Goal: Transaction & Acquisition: Purchase product/service

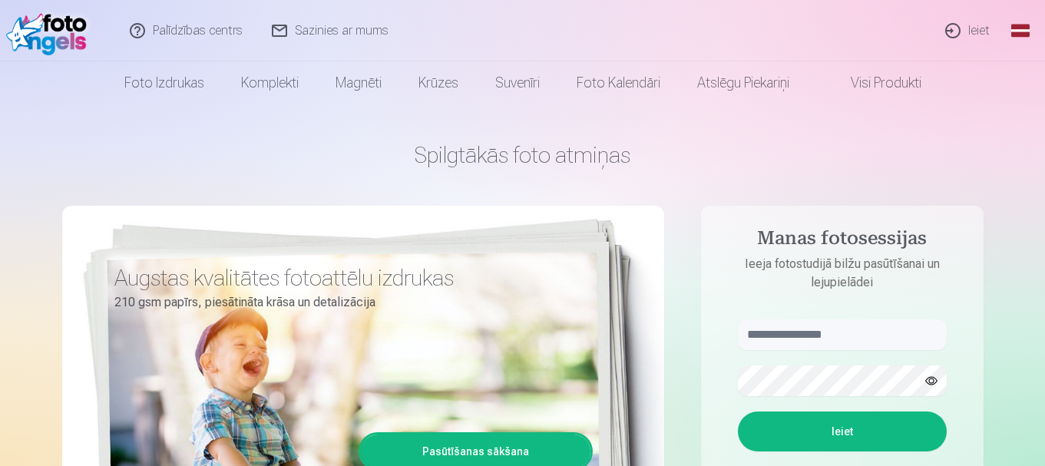
click at [964, 28] on link "Ieiet" at bounding box center [968, 30] width 74 height 61
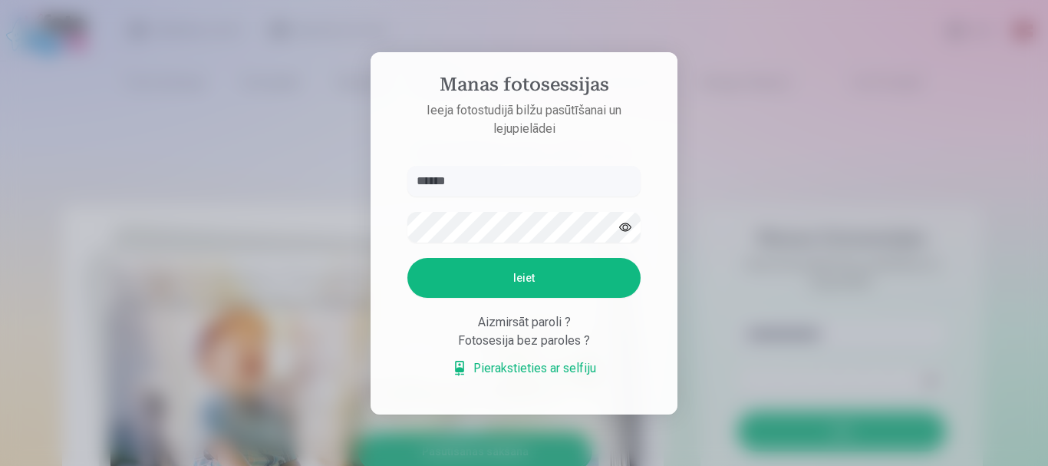
click at [629, 230] on button "button" at bounding box center [625, 227] width 29 height 29
click at [506, 187] on input "******" at bounding box center [524, 181] width 233 height 31
type input "**********"
click at [539, 268] on button "Ieiet" at bounding box center [524, 278] width 233 height 40
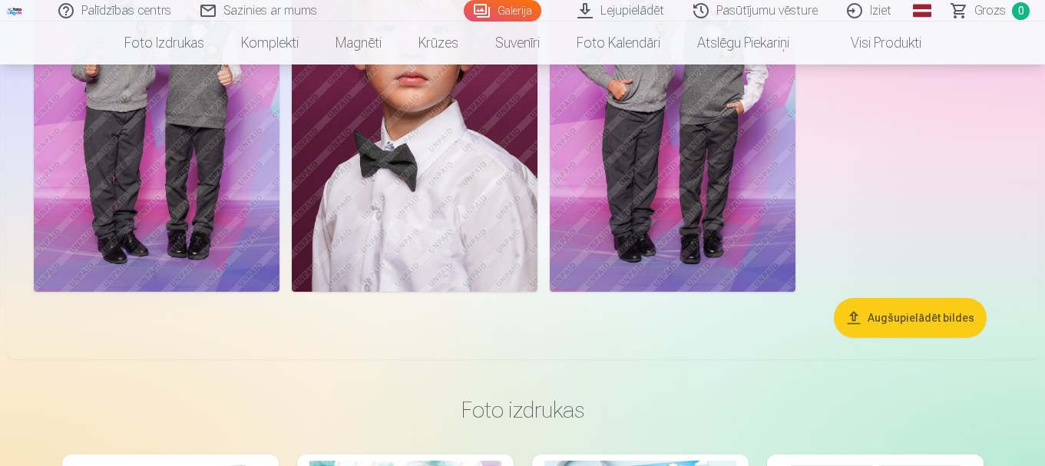
scroll to position [3581, 0]
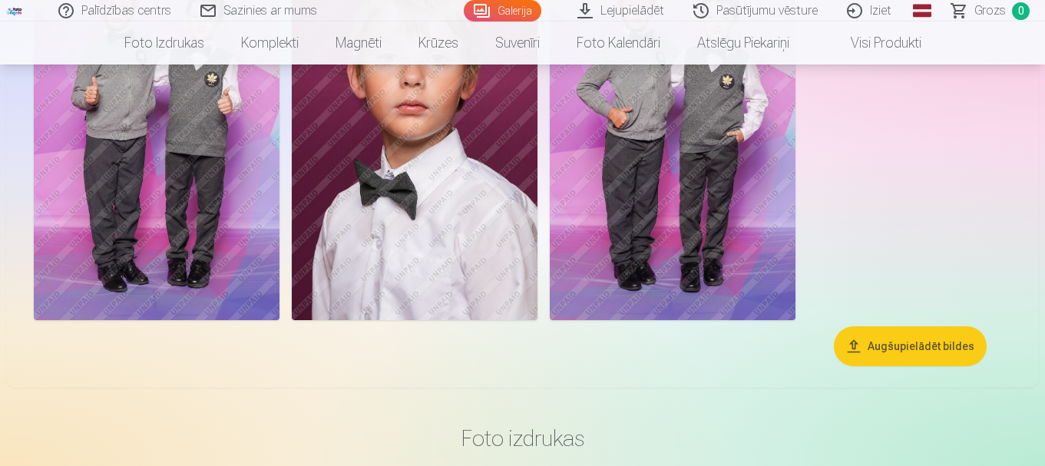
click at [938, 358] on button "Augšupielādēt bildes" at bounding box center [909, 346] width 153 height 40
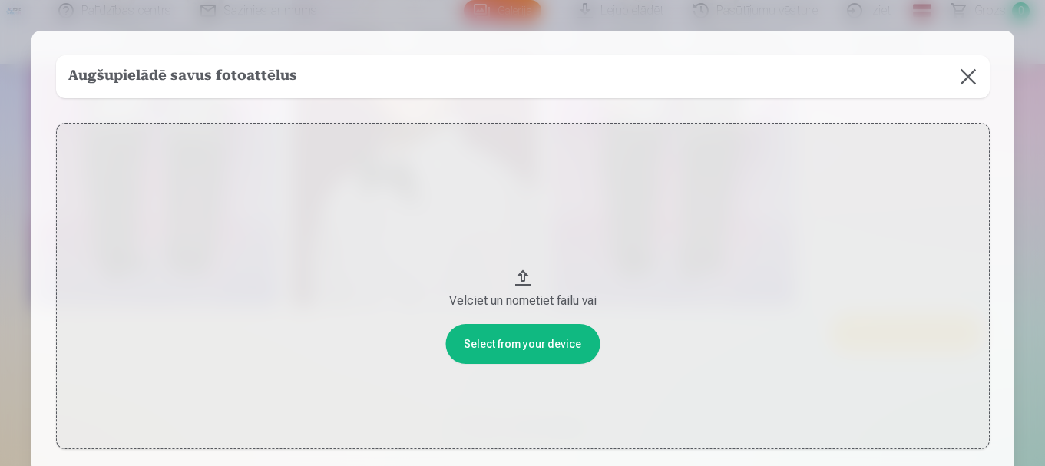
scroll to position [3594, 0]
click at [970, 69] on button at bounding box center [969, 76] width 43 height 43
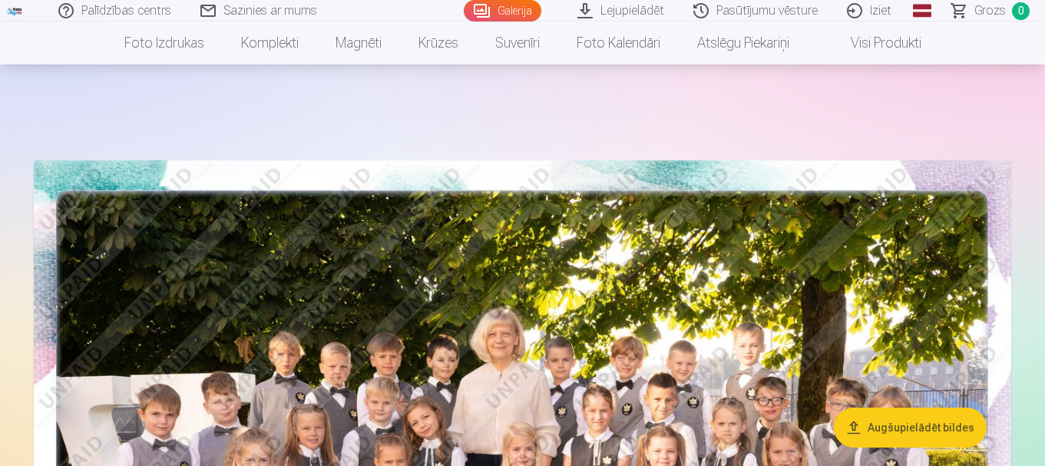
scroll to position [0, 0]
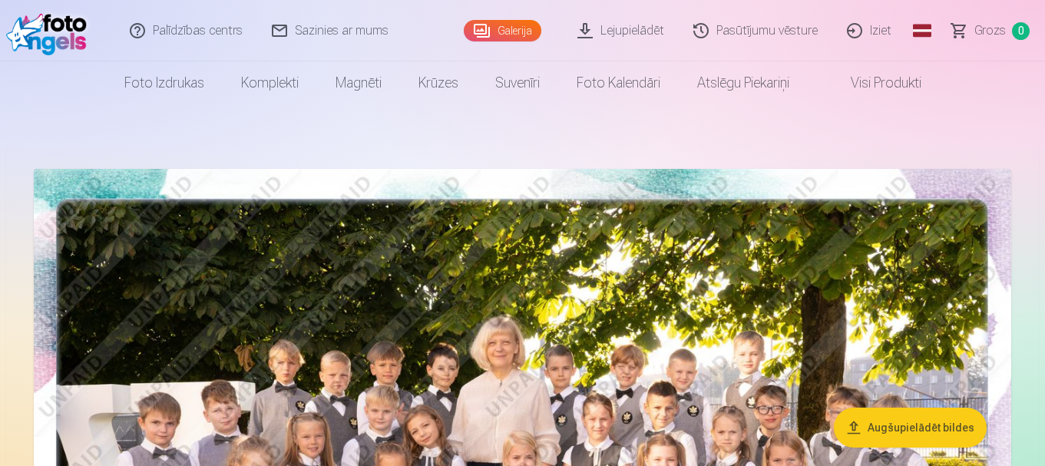
click at [632, 25] on link "Lejupielādēt" at bounding box center [621, 30] width 116 height 61
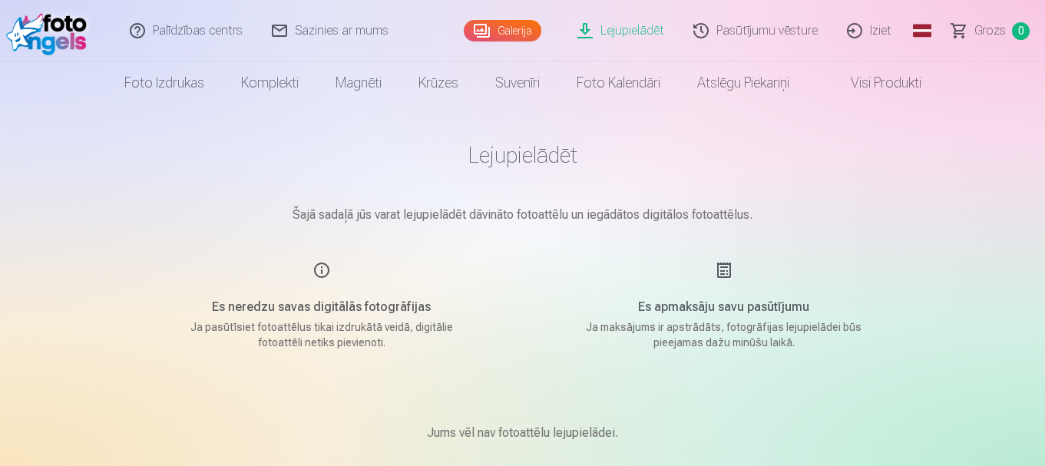
click at [609, 28] on link "Lejupielādēt" at bounding box center [621, 30] width 116 height 61
click at [743, 25] on link "Pasūtījumu vēsture" at bounding box center [755, 30] width 153 height 61
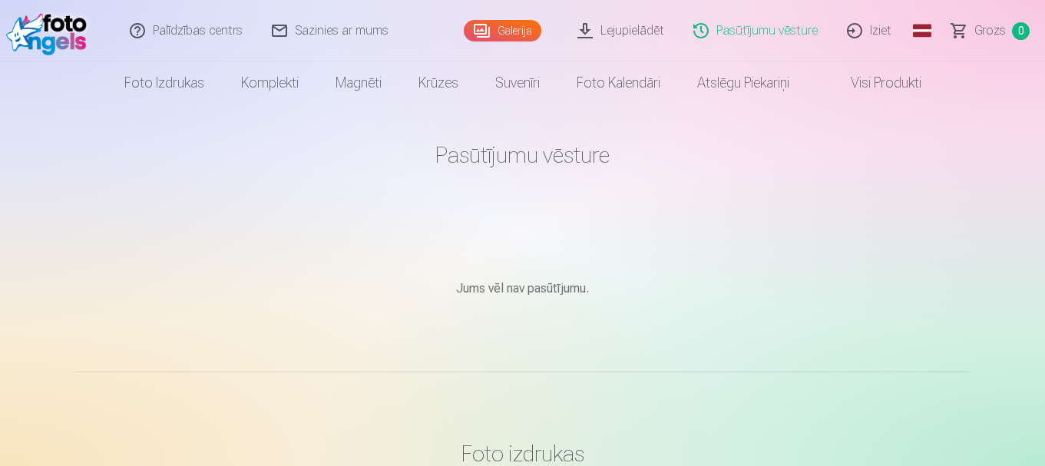
click at [977, 28] on span "Grozs" at bounding box center [989, 30] width 31 height 18
click at [870, 84] on link "Visi produkti" at bounding box center [873, 82] width 132 height 43
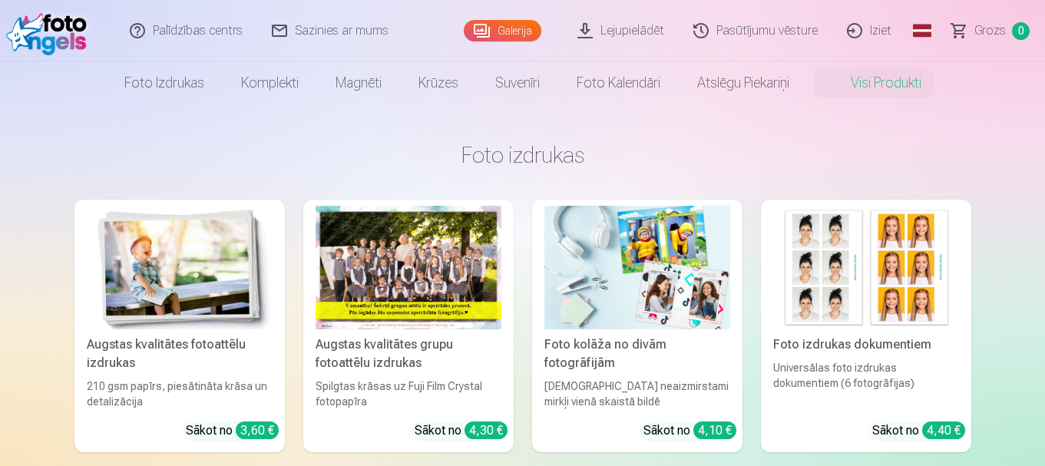
click at [404, 215] on div at bounding box center [408, 268] width 186 height 124
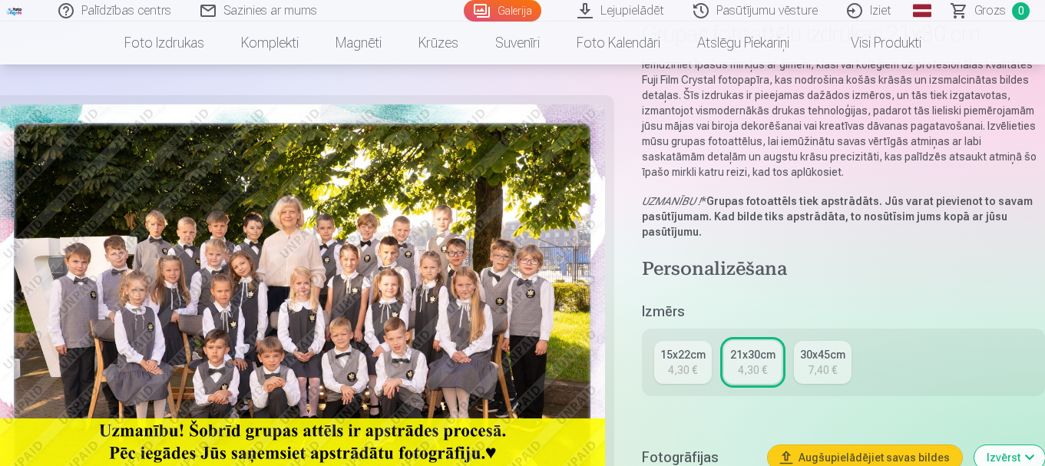
scroll to position [128, 0]
click at [837, 354] on div "30x45cm" at bounding box center [822, 353] width 45 height 15
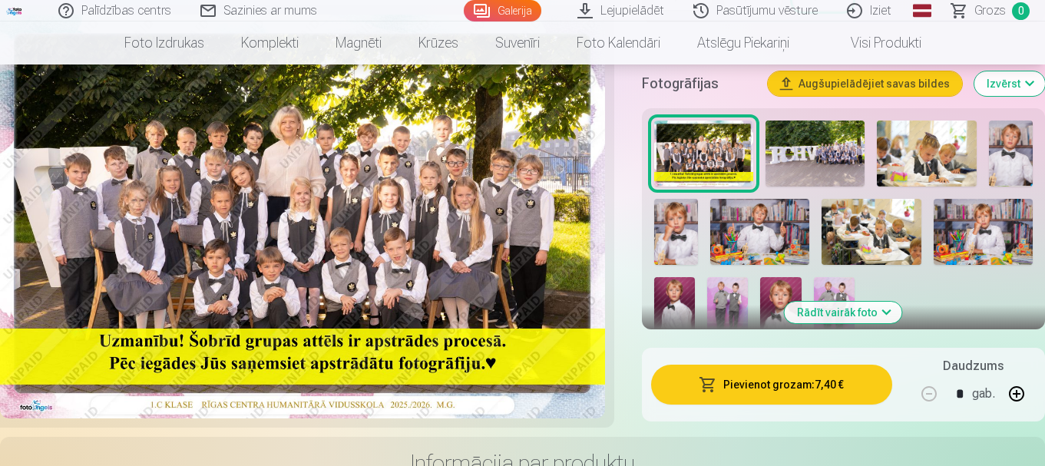
scroll to position [490, 0]
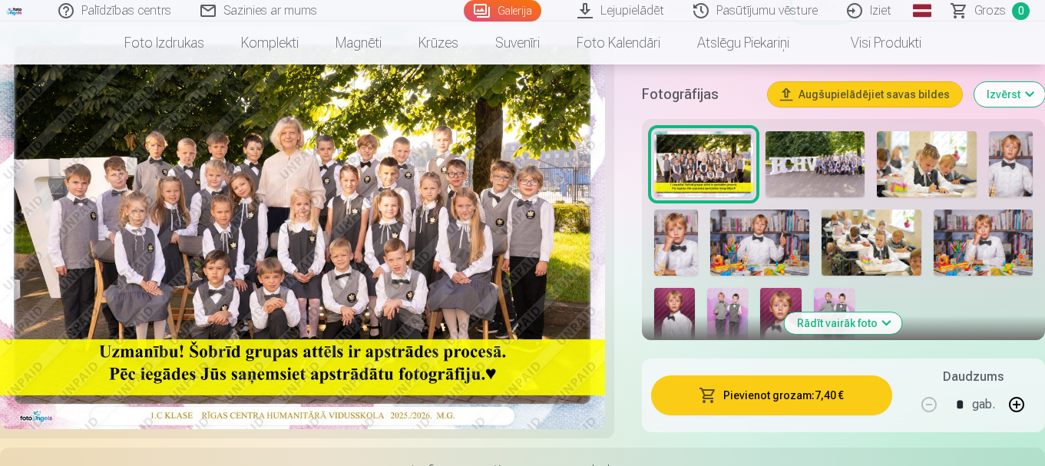
click at [877, 322] on button "Rādīt vairāk foto" at bounding box center [842, 322] width 117 height 21
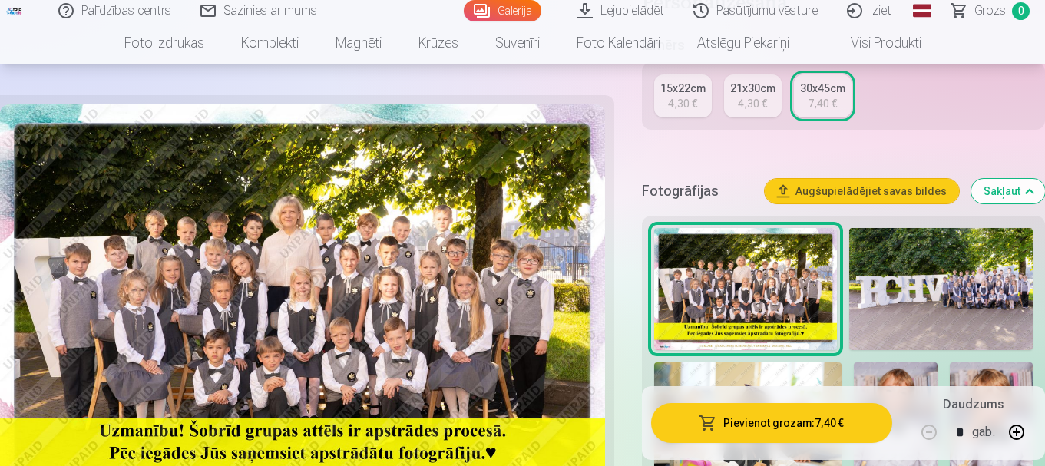
scroll to position [470, 0]
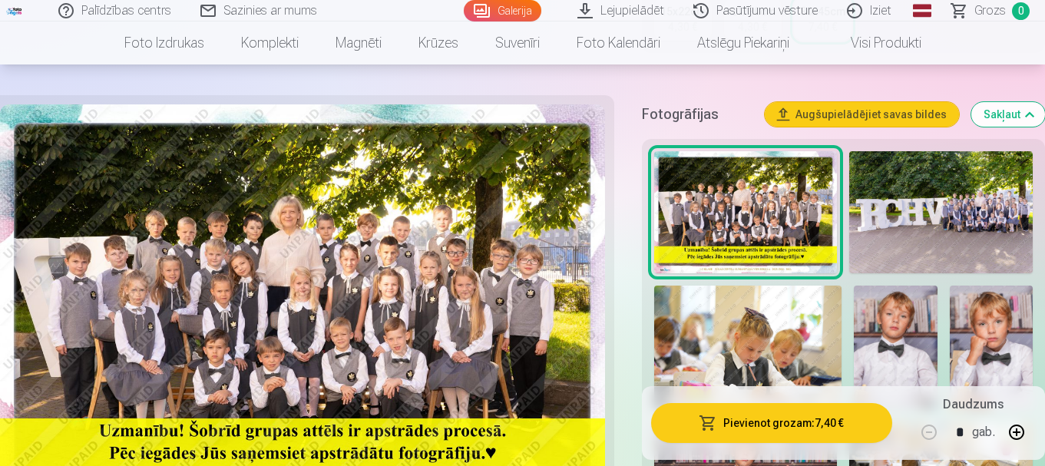
click at [726, 233] on img at bounding box center [745, 212] width 183 height 122
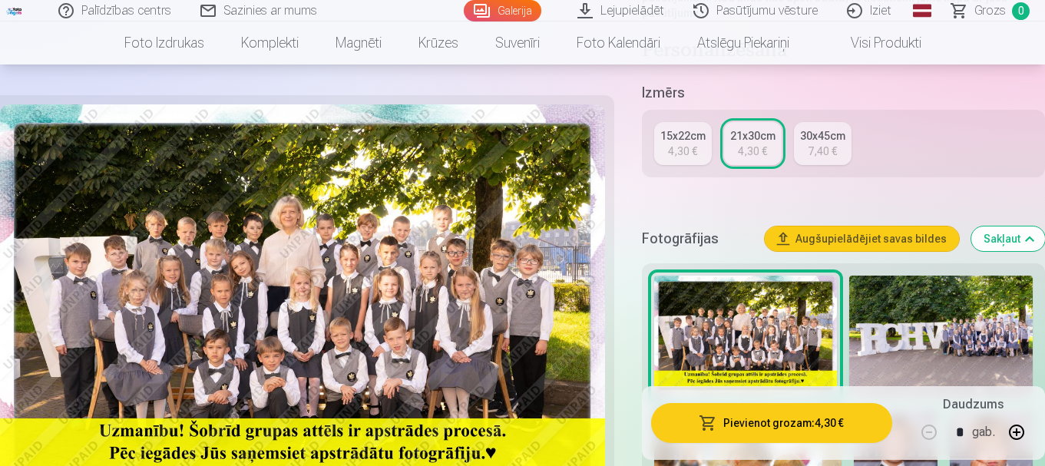
scroll to position [384, 0]
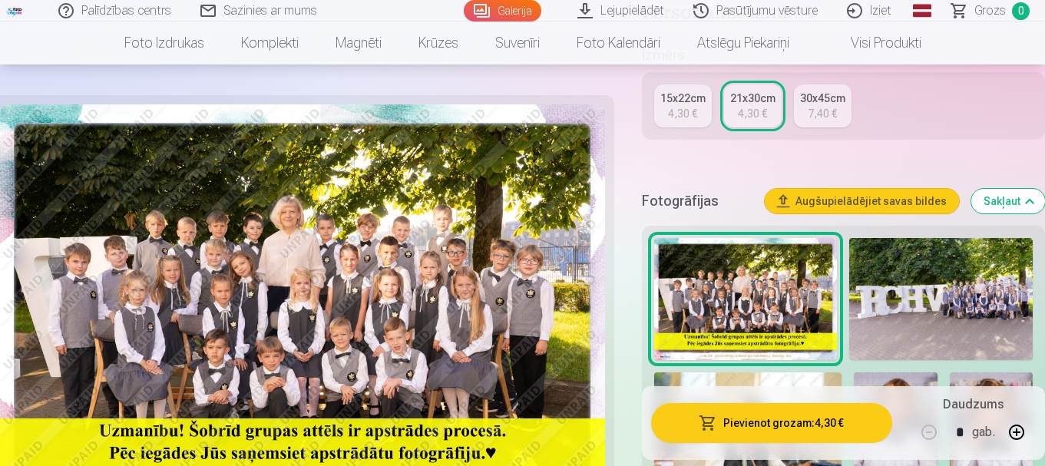
click at [968, 279] on img at bounding box center [940, 299] width 183 height 122
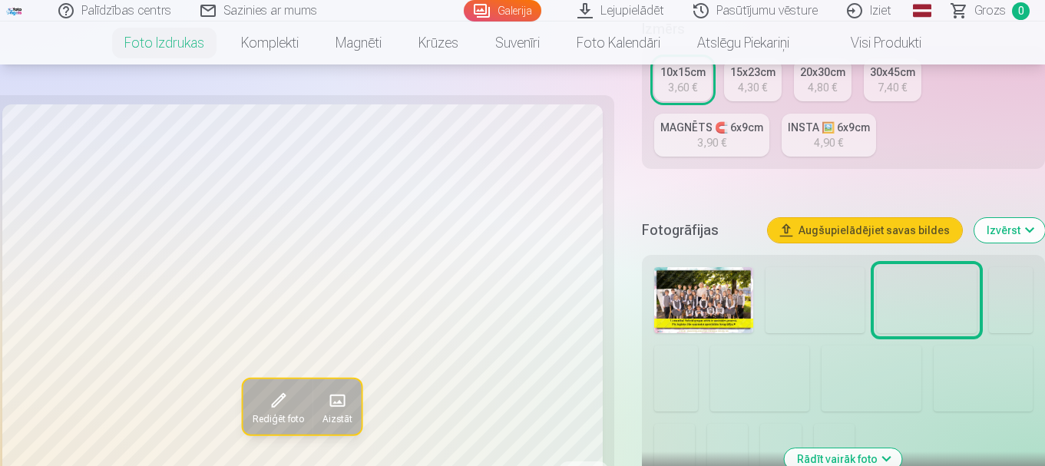
scroll to position [384, 0]
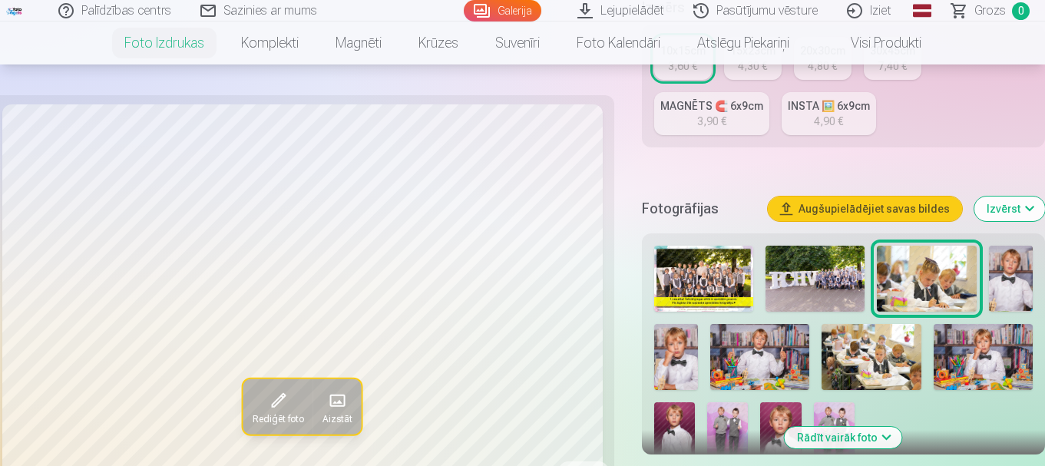
click at [1031, 276] on img at bounding box center [1011, 279] width 44 height 66
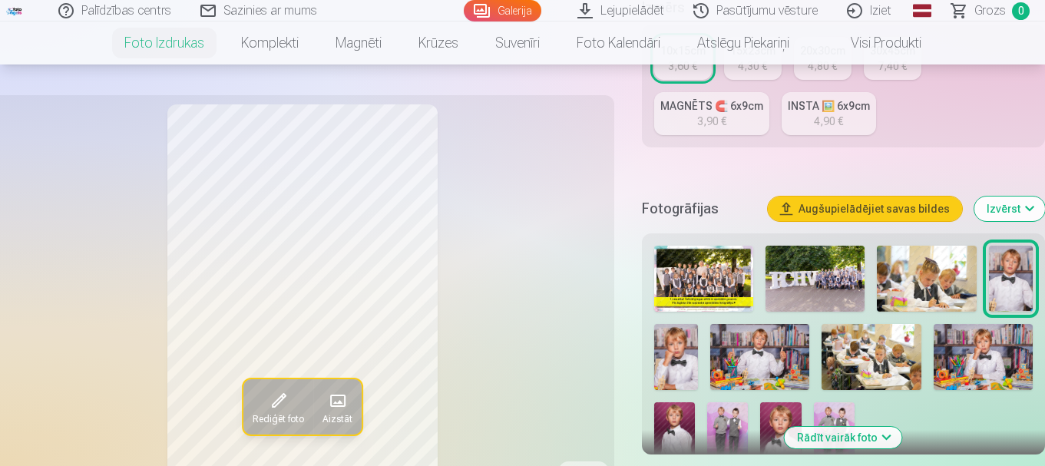
click at [695, 368] on img at bounding box center [676, 357] width 44 height 66
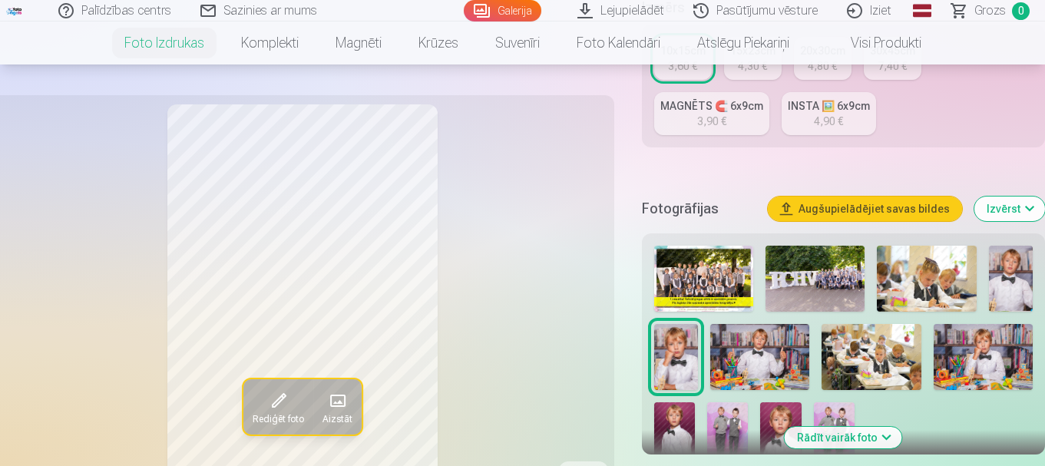
click at [749, 371] on img at bounding box center [759, 357] width 99 height 66
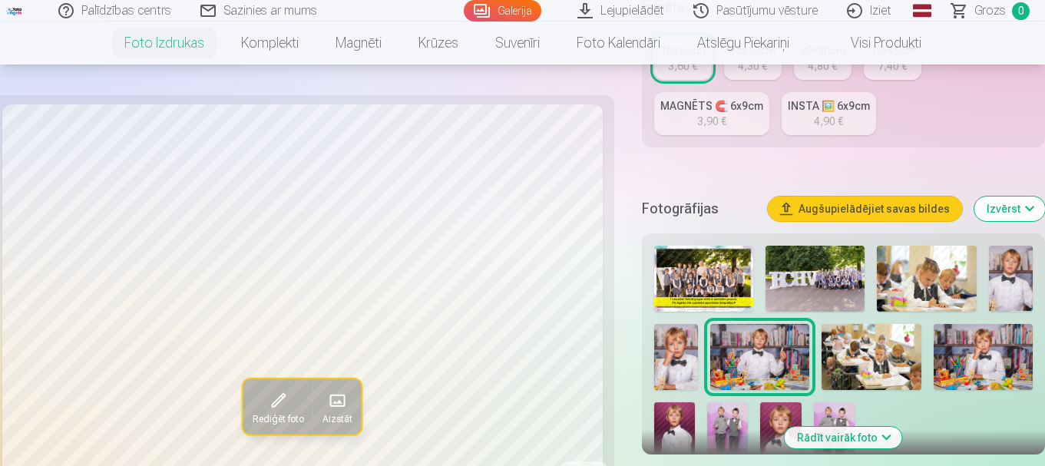
click at [864, 361] on img at bounding box center [870, 357] width 99 height 66
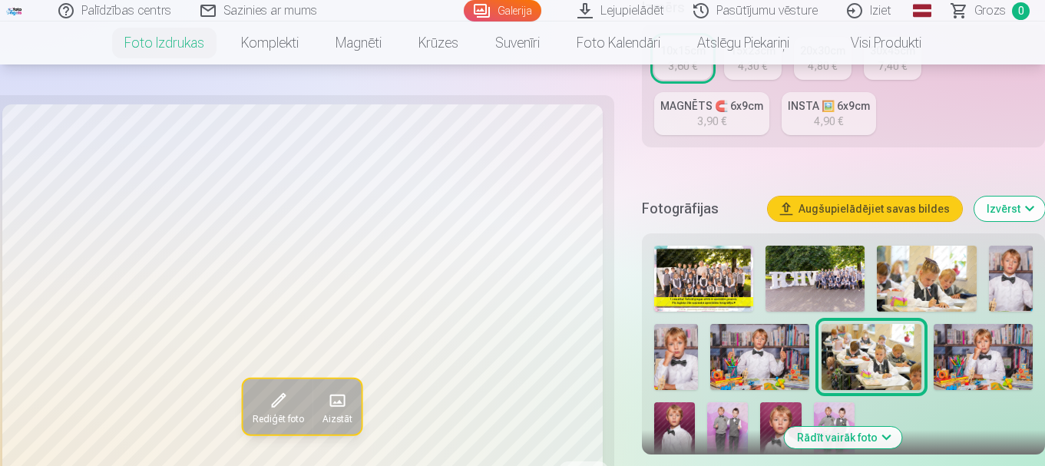
click at [987, 362] on img at bounding box center [982, 357] width 99 height 66
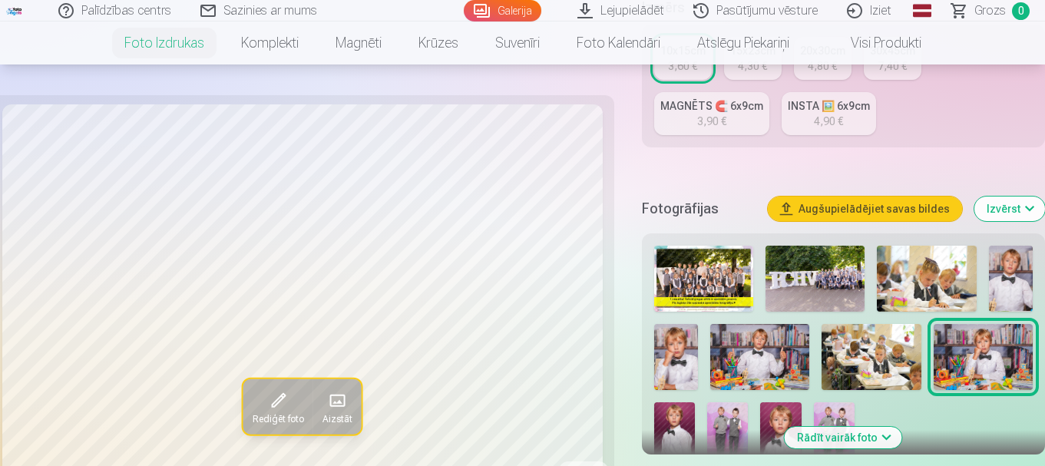
drag, startPoint x: 691, startPoint y: 427, endPoint x: 734, endPoint y: 440, distance: 45.7
click at [692, 427] on img at bounding box center [674, 432] width 41 height 61
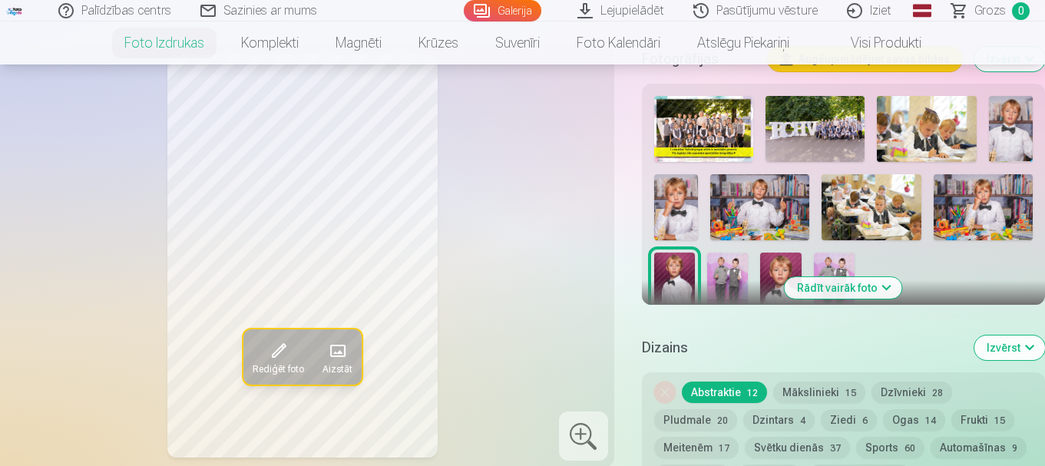
scroll to position [537, 0]
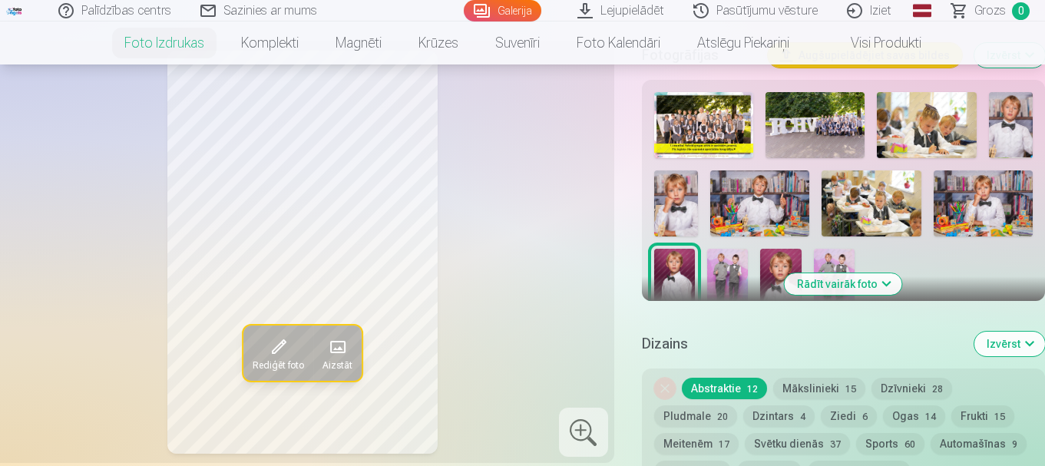
click at [716, 279] on img at bounding box center [727, 279] width 41 height 61
click at [770, 267] on img at bounding box center [780, 279] width 41 height 61
click at [843, 256] on img at bounding box center [834, 279] width 41 height 61
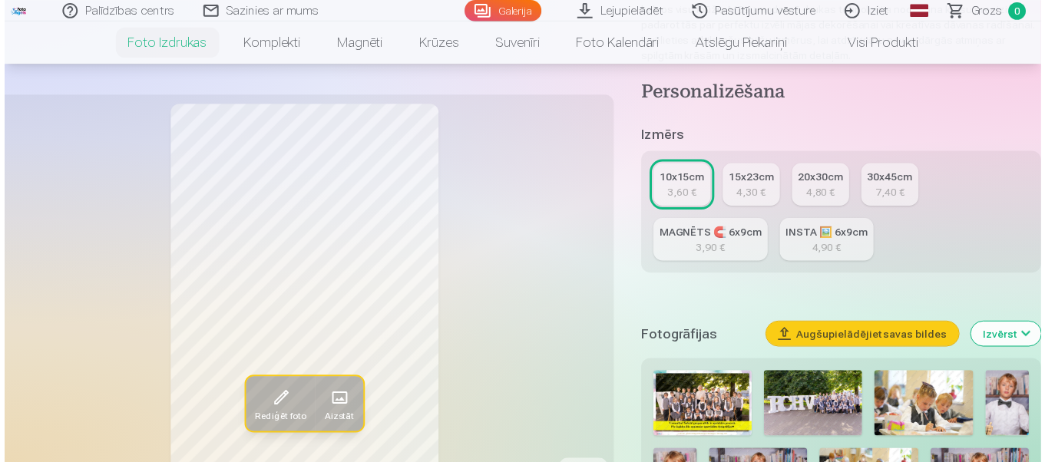
scroll to position [384, 0]
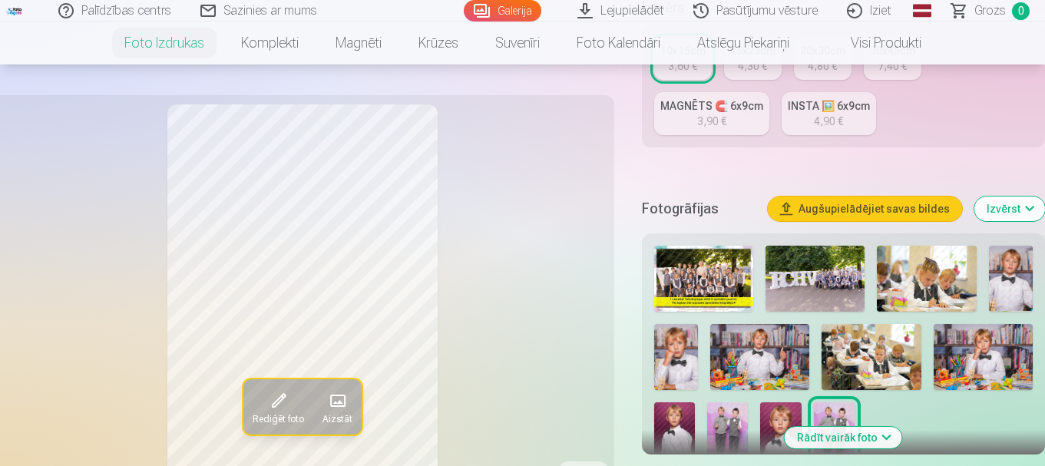
click at [711, 263] on img at bounding box center [703, 279] width 99 height 66
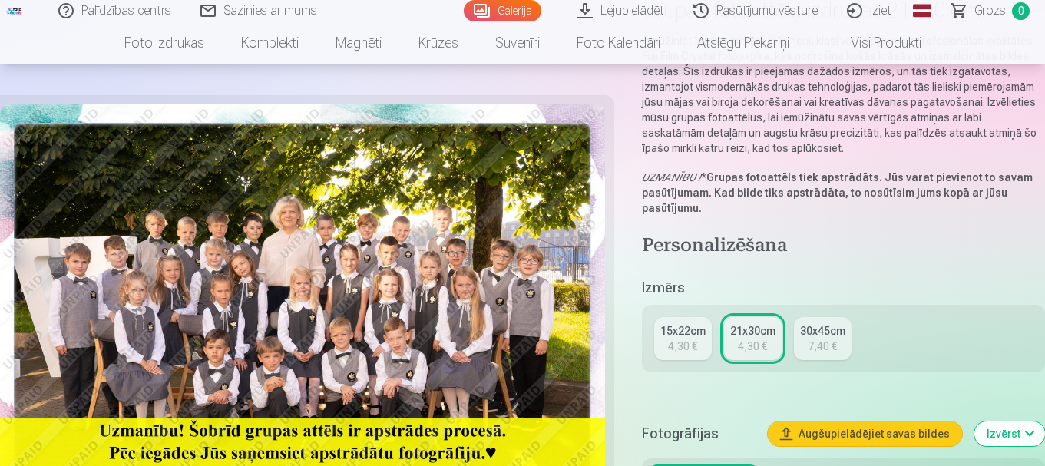
scroll to position [153, 0]
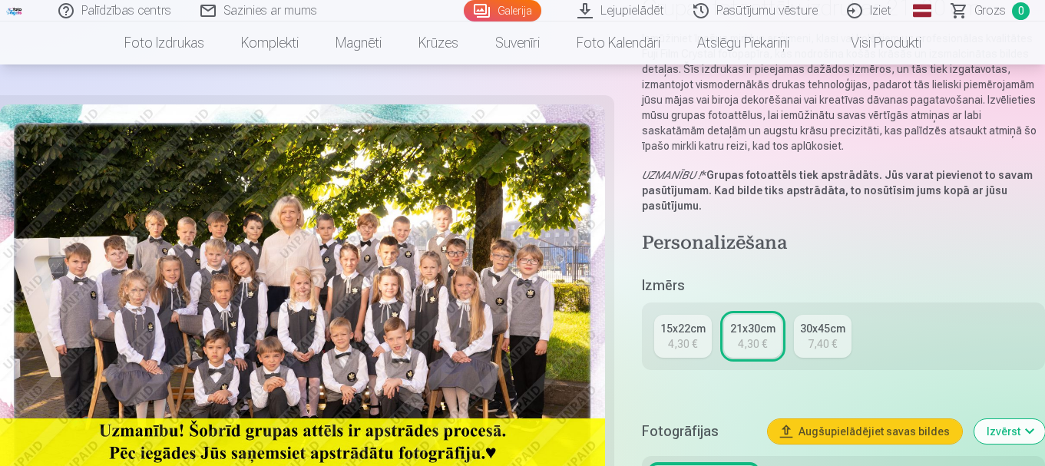
click at [279, 292] on img at bounding box center [302, 306] width 605 height 404
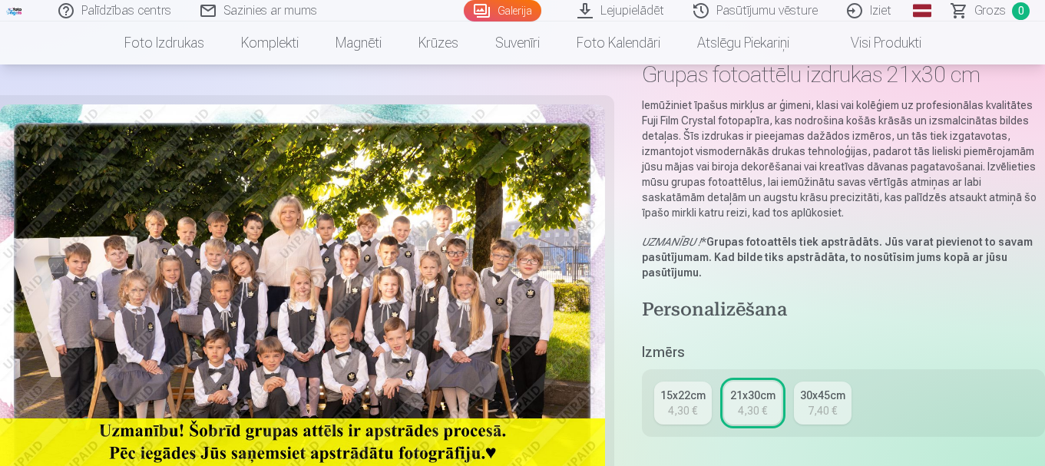
scroll to position [0, 0]
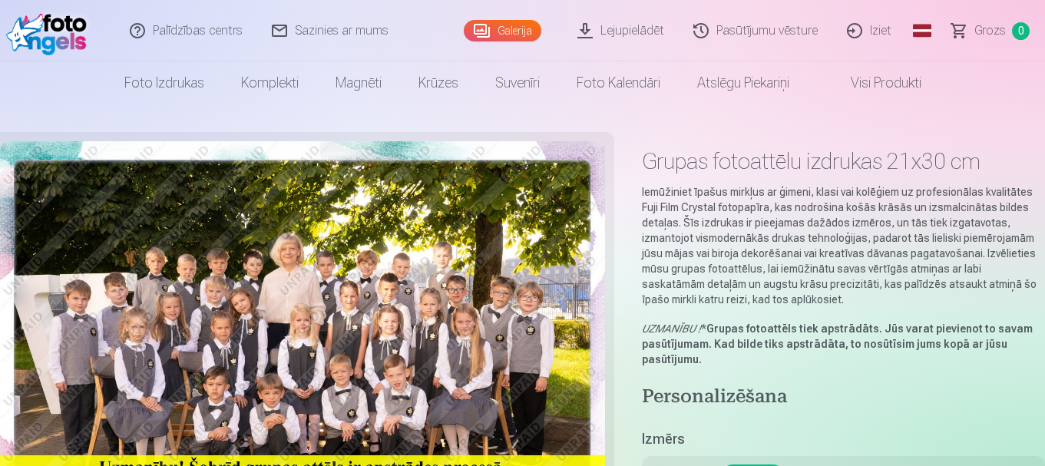
click at [886, 23] on link "Iziet" at bounding box center [870, 30] width 74 height 61
